Goal: Task Accomplishment & Management: Complete application form

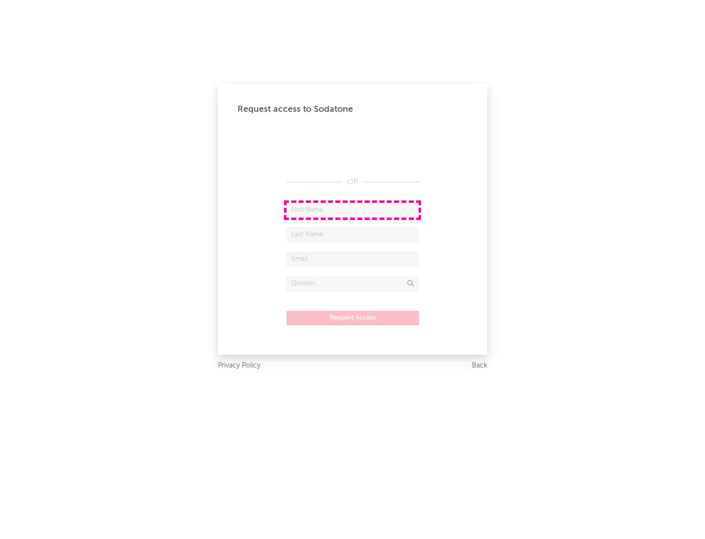
click at [353, 210] on input "text" at bounding box center [352, 210] width 132 height 15
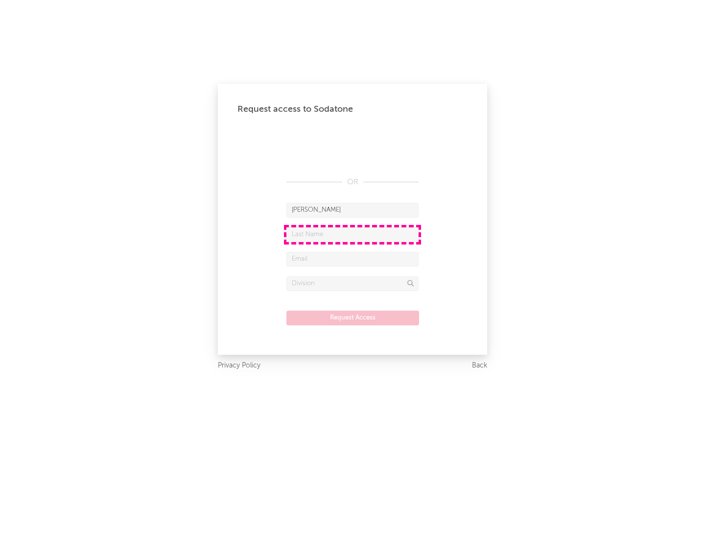
type input "[PERSON_NAME]"
click at [353, 234] on input "text" at bounding box center [352, 234] width 132 height 15
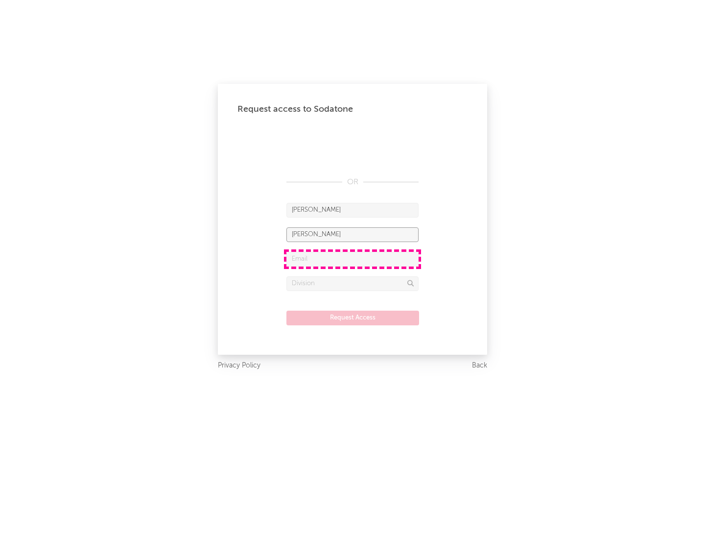
type input "[PERSON_NAME]"
click at [353, 259] on input "text" at bounding box center [352, 259] width 132 height 15
type input "[EMAIL_ADDRESS][DOMAIN_NAME]"
click at [353, 283] on input "text" at bounding box center [352, 283] width 132 height 15
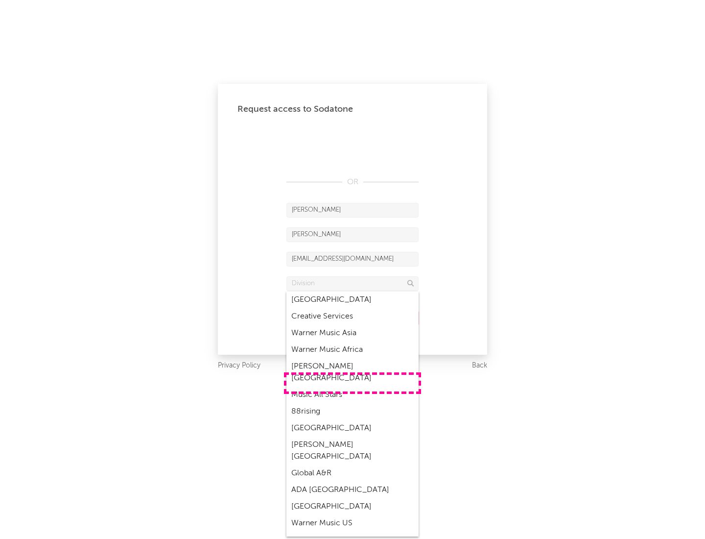
click at [353, 386] on div "Music All Stars" at bounding box center [352, 394] width 132 height 17
type input "Music All Stars"
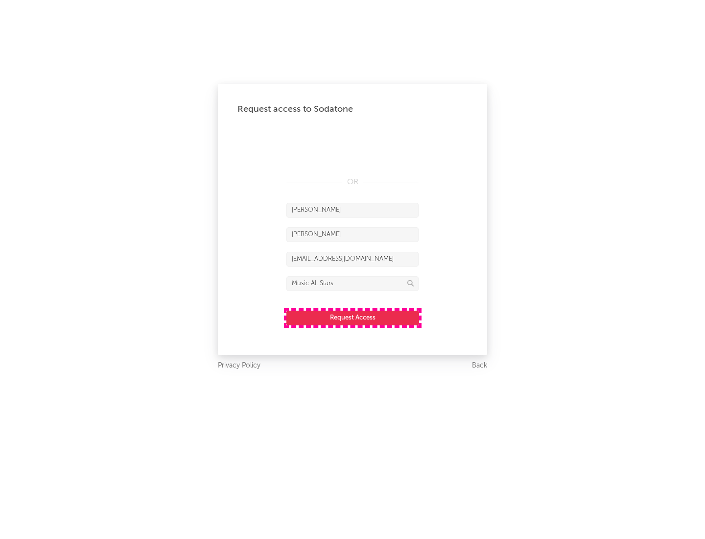
click at [353, 317] on button "Request Access" at bounding box center [352, 317] width 133 height 15
